Goal: Find specific page/section: Find specific page/section

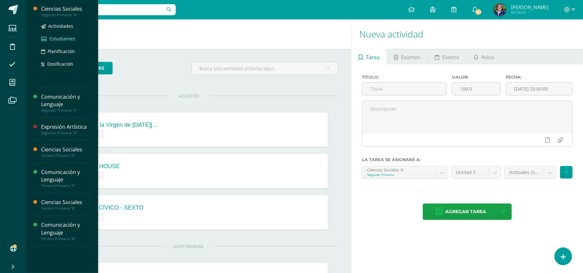
click at [58, 36] on span "Estudiantes" at bounding box center [63, 39] width 26 height 6
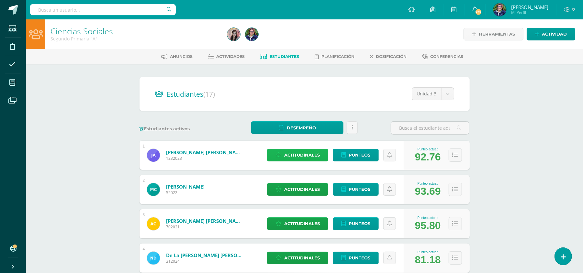
click at [292, 154] on span "Actitudinales" at bounding box center [302, 155] width 36 height 12
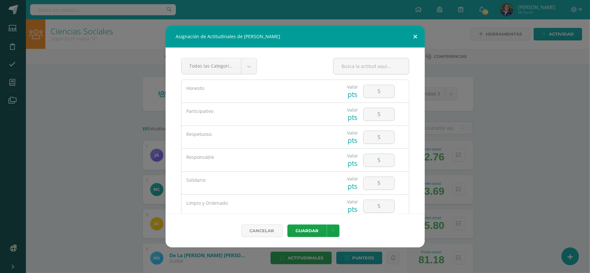
click at [417, 30] on button at bounding box center [415, 37] width 18 height 22
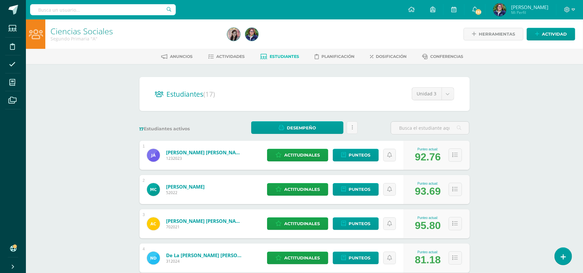
click at [279, 53] on link "Estudiantes" at bounding box center [279, 57] width 39 height 10
type input "."
